Goal: Information Seeking & Learning: Check status

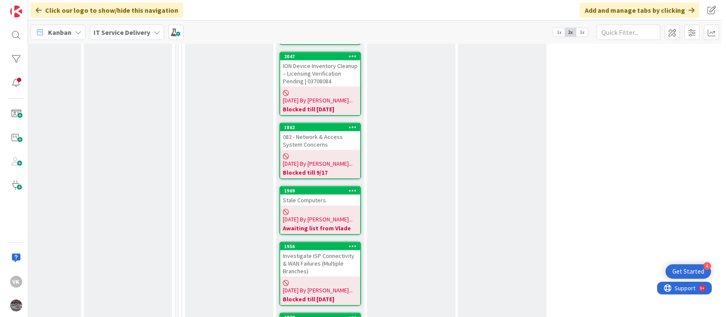
scroll to position [876, 315]
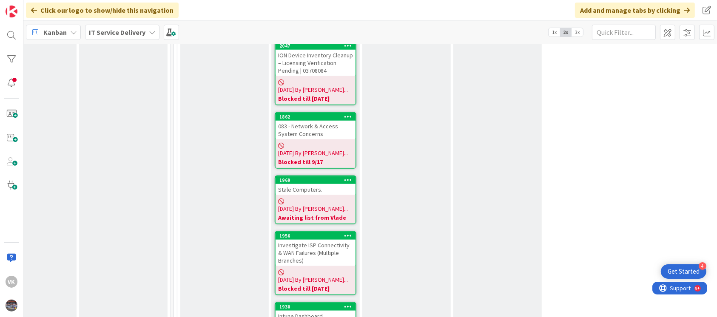
click at [314, 184] on div "Stale Computers." at bounding box center [316, 189] width 80 height 11
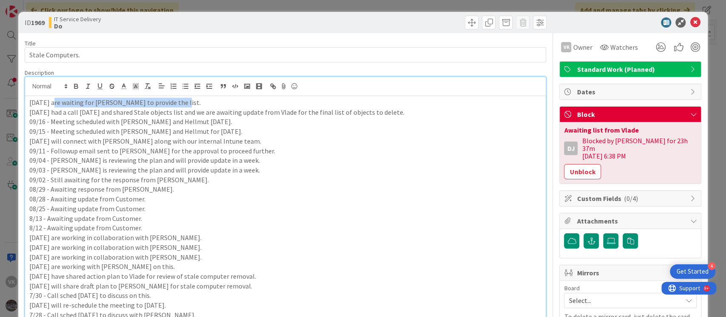
drag, startPoint x: 50, startPoint y: 85, endPoint x: 189, endPoint y: 97, distance: 139.2
click at [189, 98] on p "[DATE] are waiting for [PERSON_NAME] to provide the list." at bounding box center [285, 103] width 513 height 10
copy p "We are waiting for [PERSON_NAME] to provide the list."
click at [27, 102] on div "[DATE] are waiting for [PERSON_NAME] to provide the list. [DATE] had a call [DA…" at bounding box center [285, 217] width 521 height 242
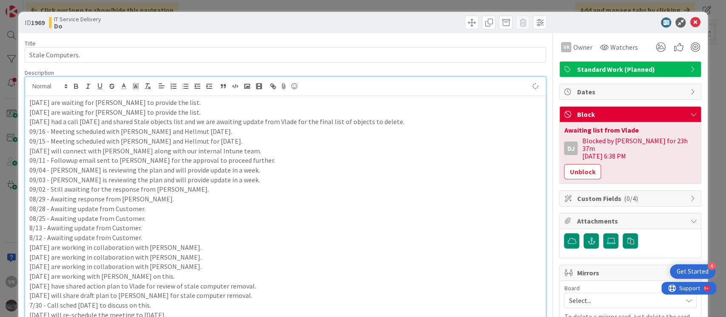
click at [71, 103] on p "[DATE] are waiting for [PERSON_NAME] to provide the list." at bounding box center [285, 103] width 513 height 10
click at [690, 22] on icon at bounding box center [695, 22] width 10 height 10
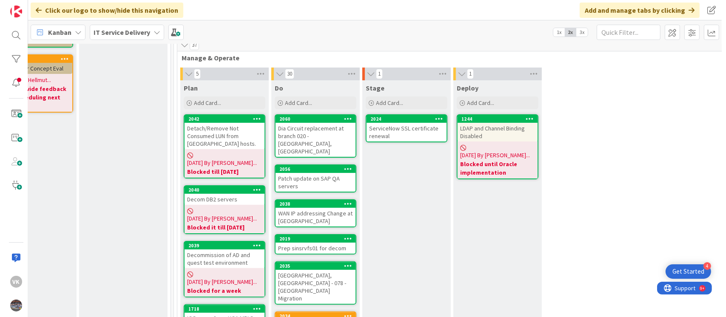
scroll to position [203, 320]
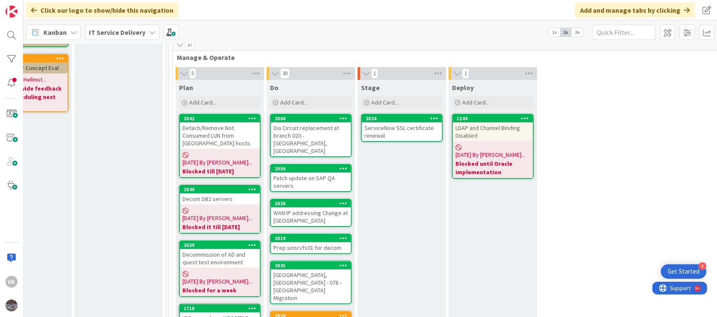
click at [202, 254] on div "Decommission of AD and quest test environment" at bounding box center [220, 258] width 80 height 19
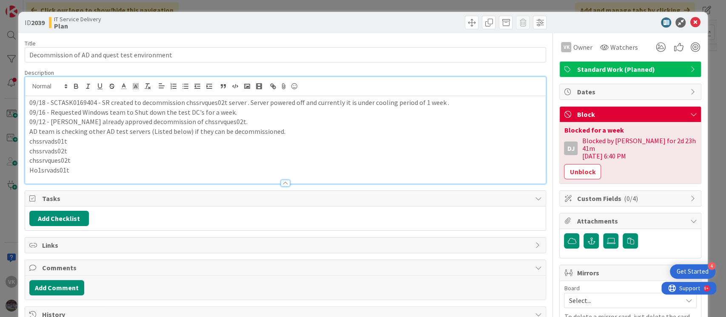
click at [27, 86] on div "09/18 - SCTASK0169404 - SR created to decommission chssrvques02t server . Serve…" at bounding box center [285, 130] width 521 height 107
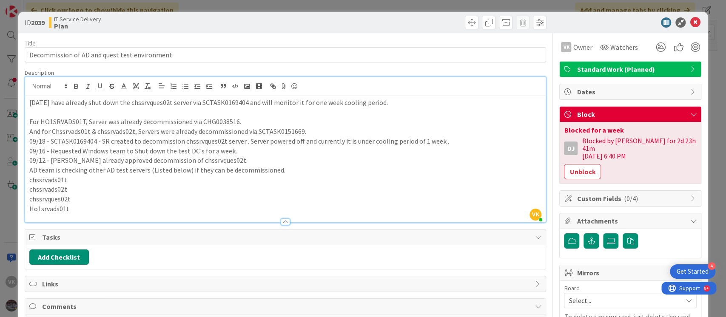
click at [29, 123] on p "For HO1SRVADS01T, Server was already decommissioned via CHG0038516." at bounding box center [285, 122] width 513 height 10
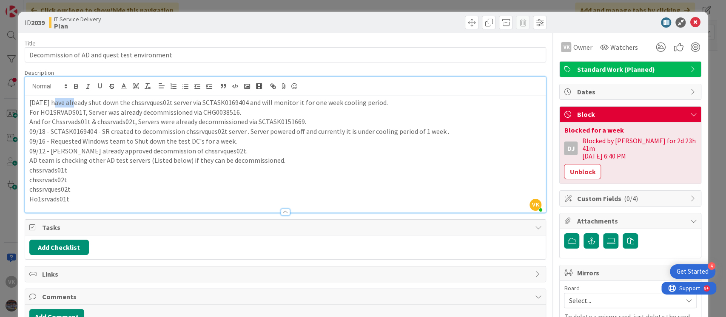
drag, startPoint x: 74, startPoint y: 104, endPoint x: 51, endPoint y: 104, distance: 23.4
click at [51, 104] on p "[DATE] have already shut down the chssrvques02t server via SCTASK0169404 and wi…" at bounding box center [285, 103] width 513 height 10
click at [690, 25] on icon at bounding box center [695, 22] width 10 height 10
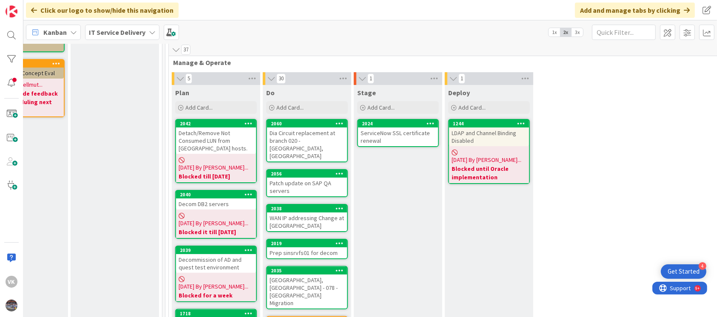
scroll to position [202, 323]
